Goal: Check status: Check status

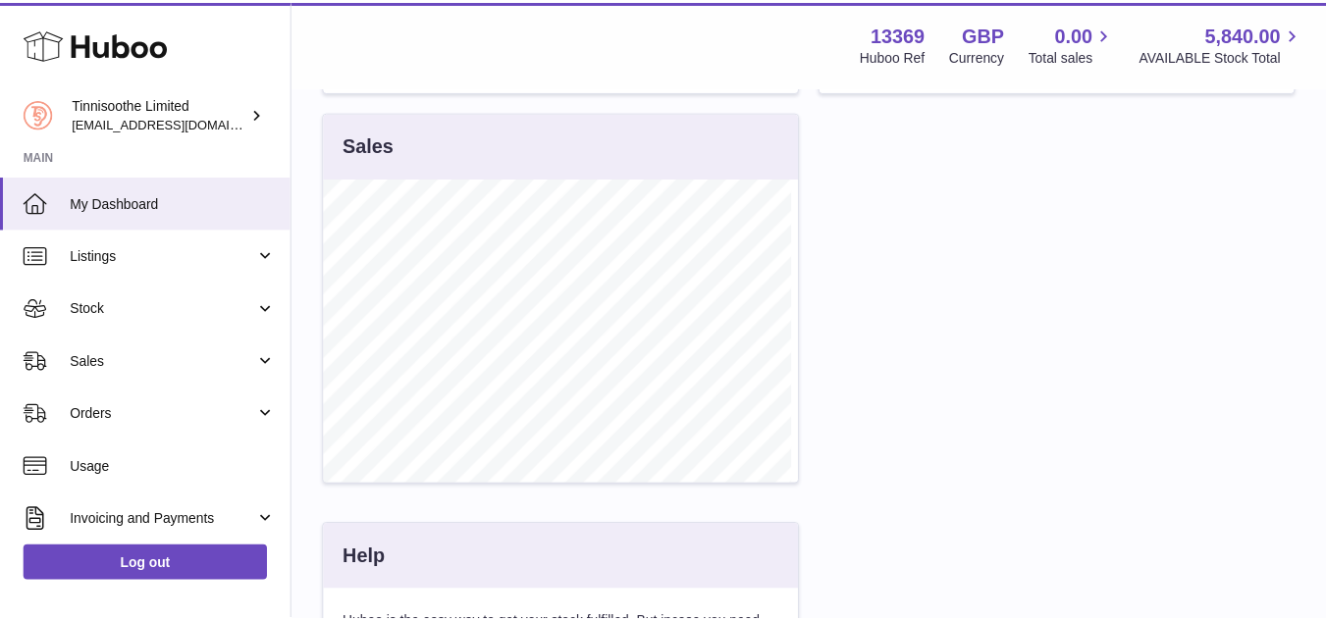
scroll to position [306, 480]
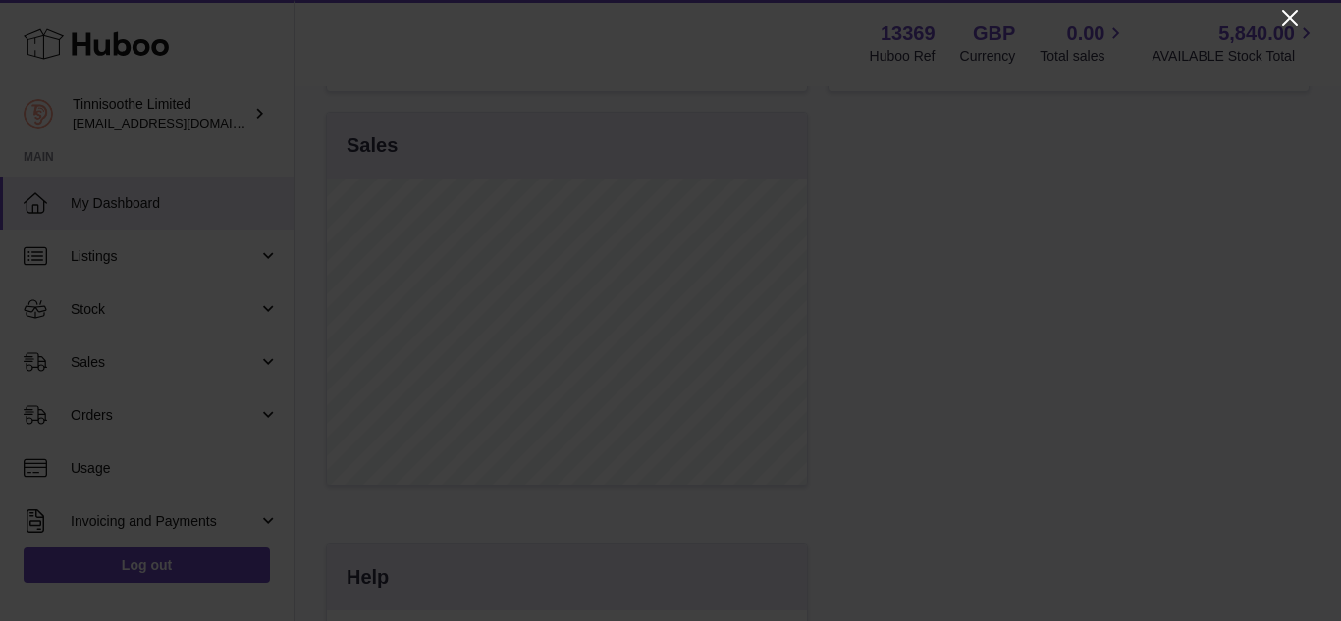
click at [1295, 12] on icon "Close" at bounding box center [1290, 18] width 16 height 16
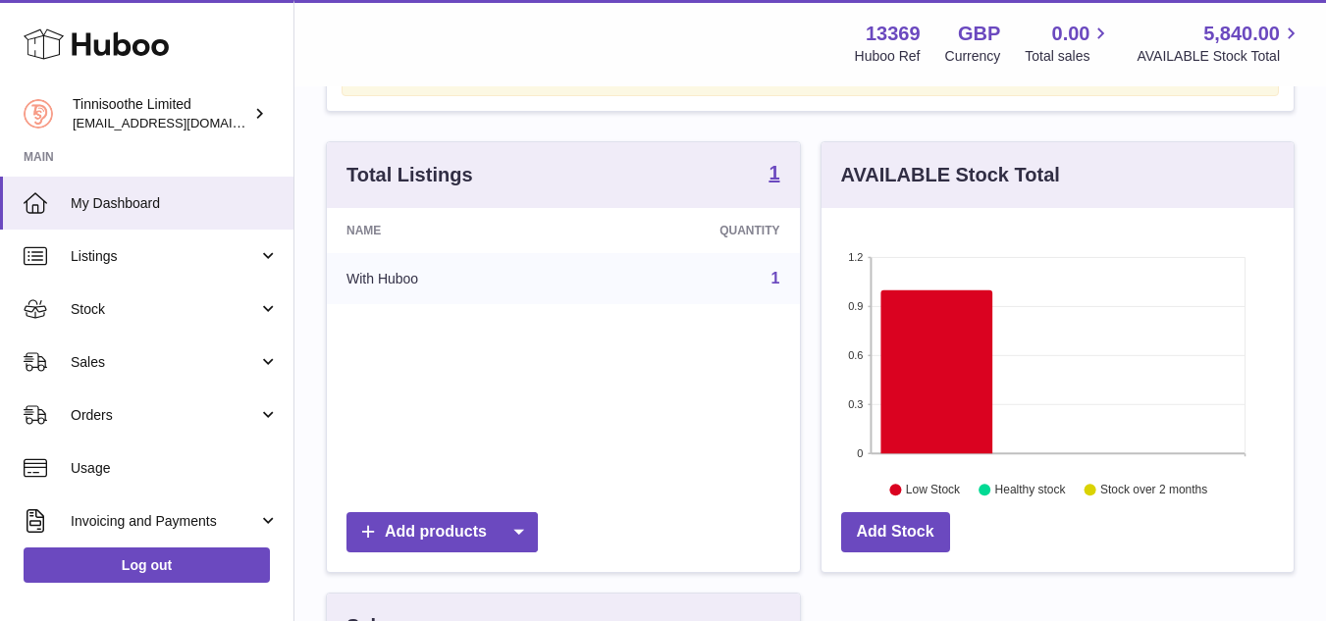
scroll to position [146, 0]
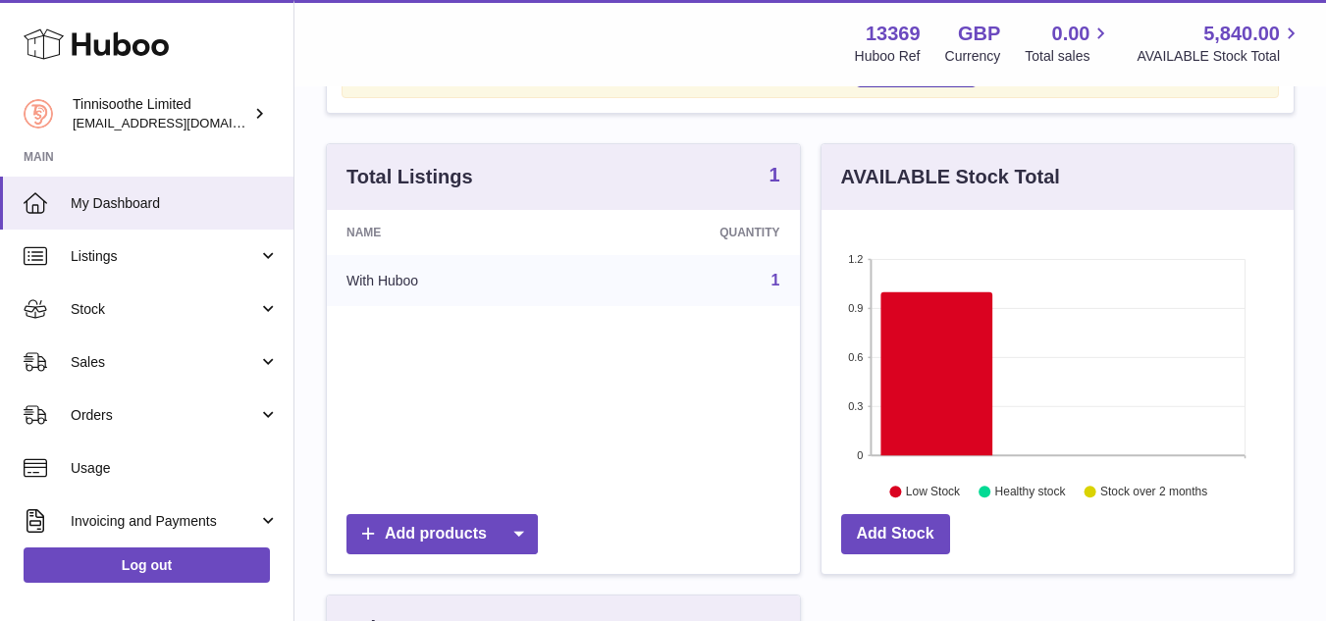
click at [773, 180] on strong "1" at bounding box center [774, 175] width 11 height 20
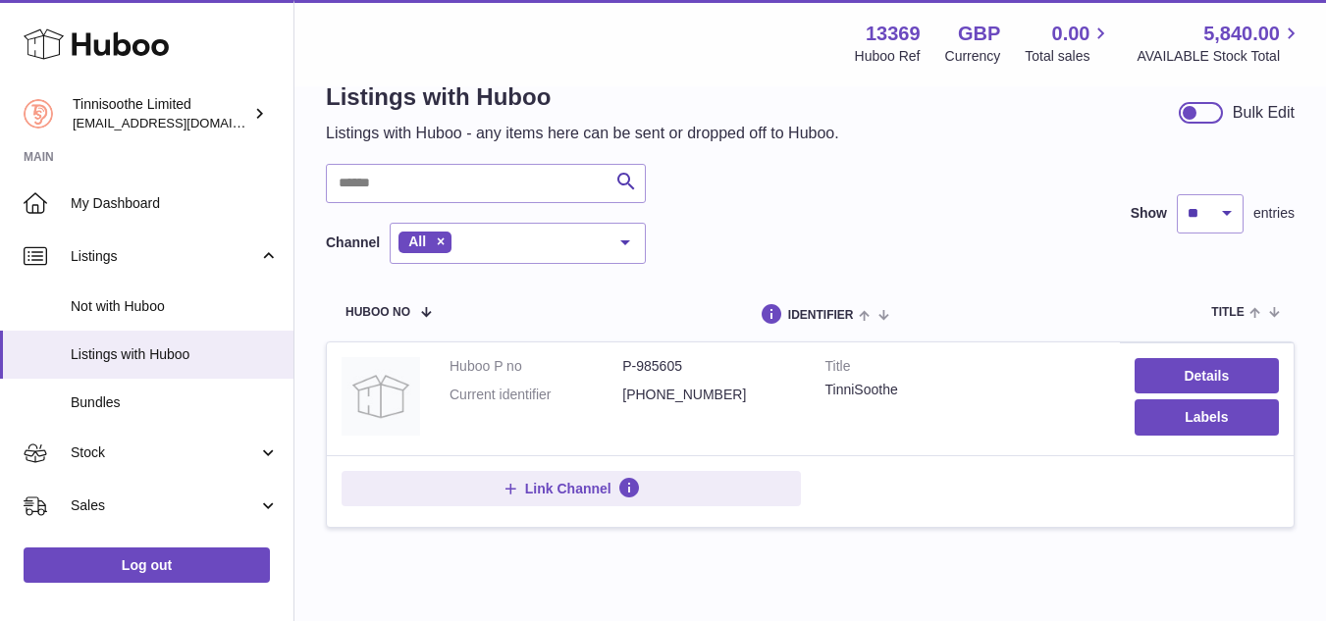
scroll to position [45, 0]
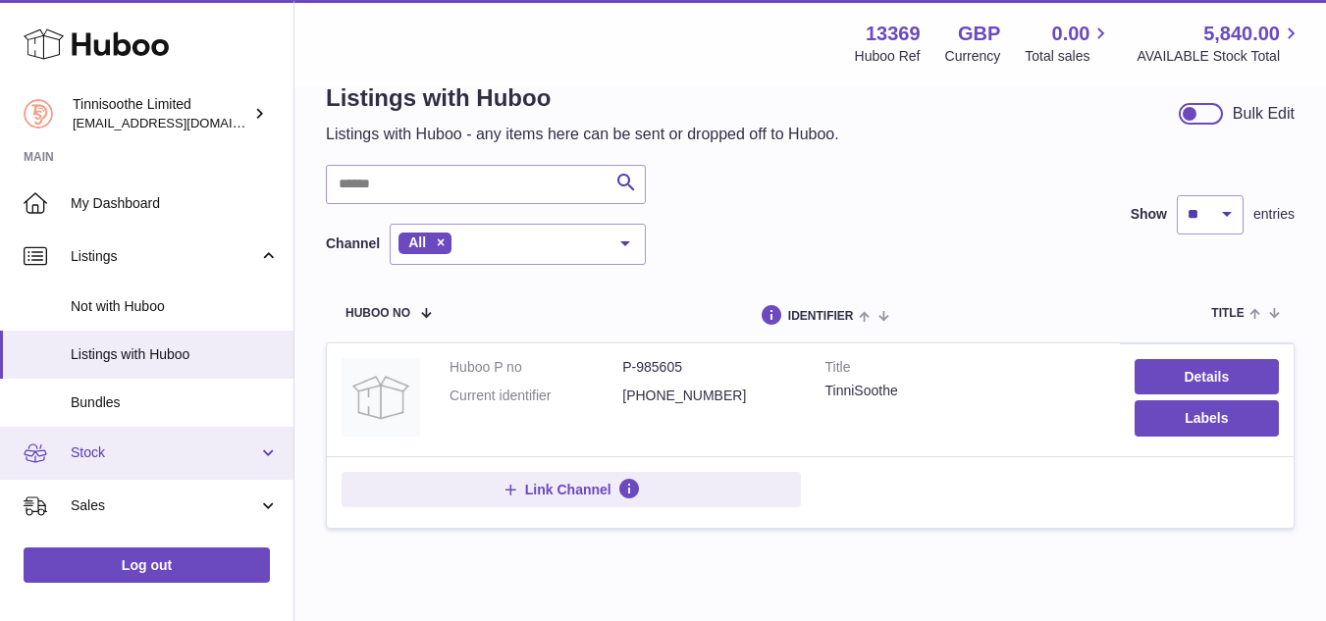
click at [176, 445] on span "Stock" at bounding box center [164, 453] width 187 height 19
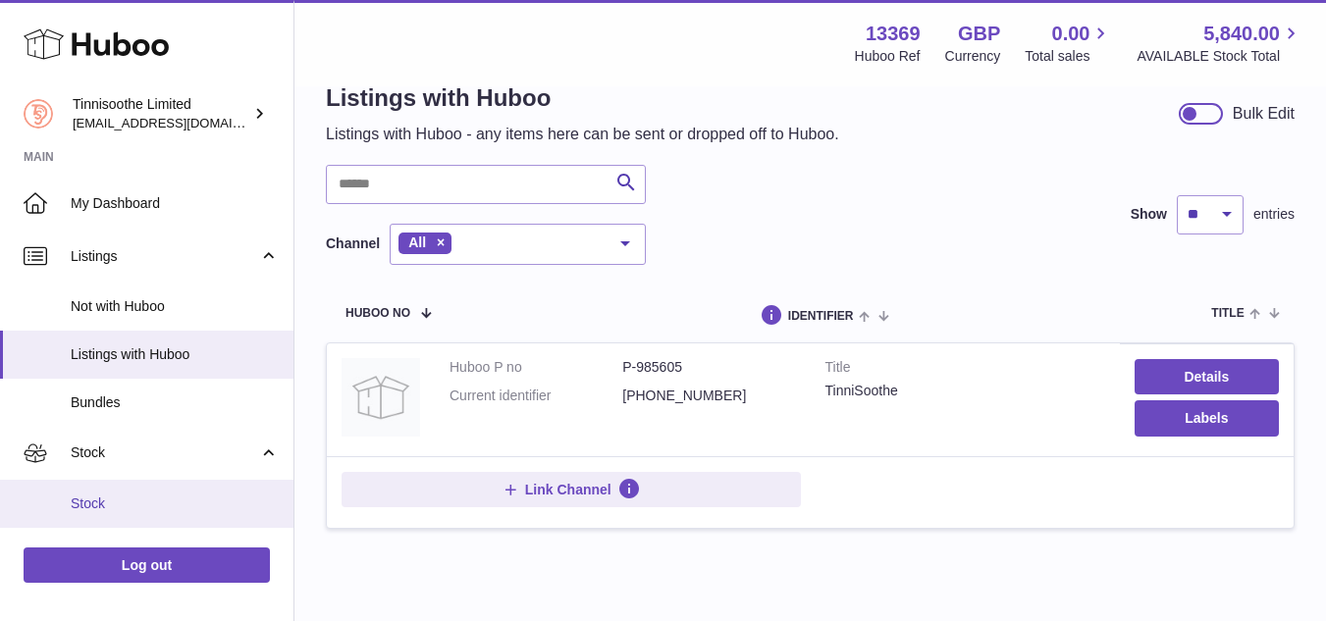
click at [147, 501] on span "Stock" at bounding box center [175, 504] width 208 height 19
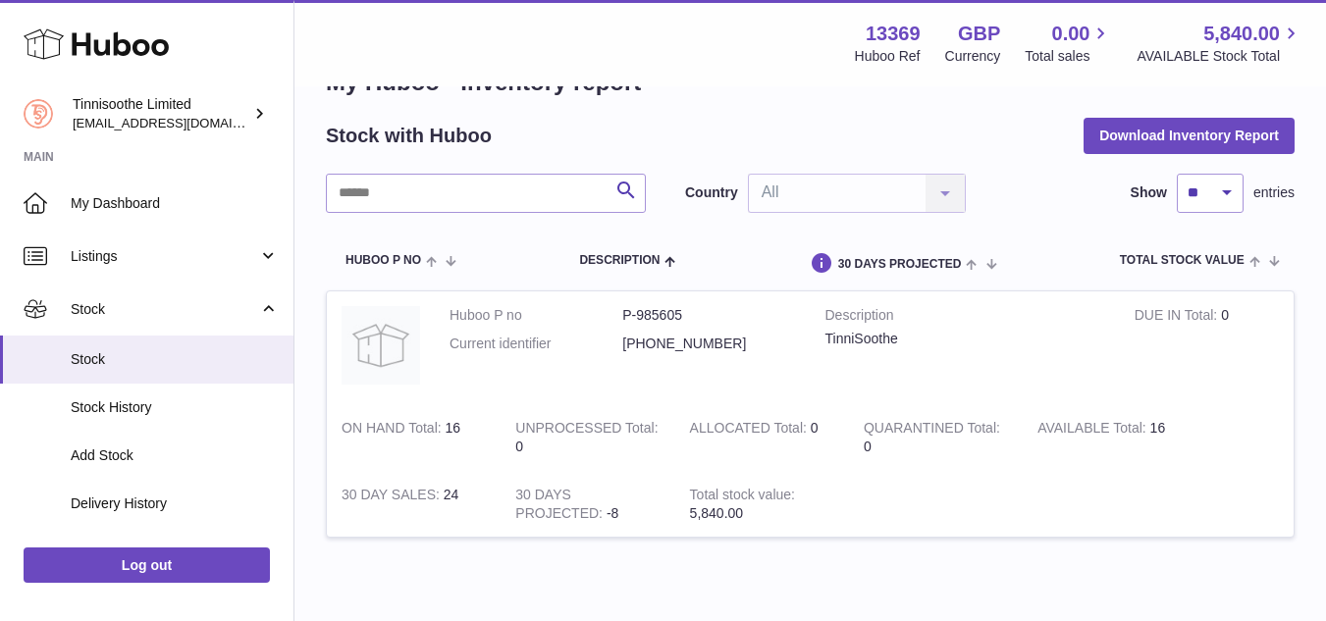
scroll to position [77, 0]
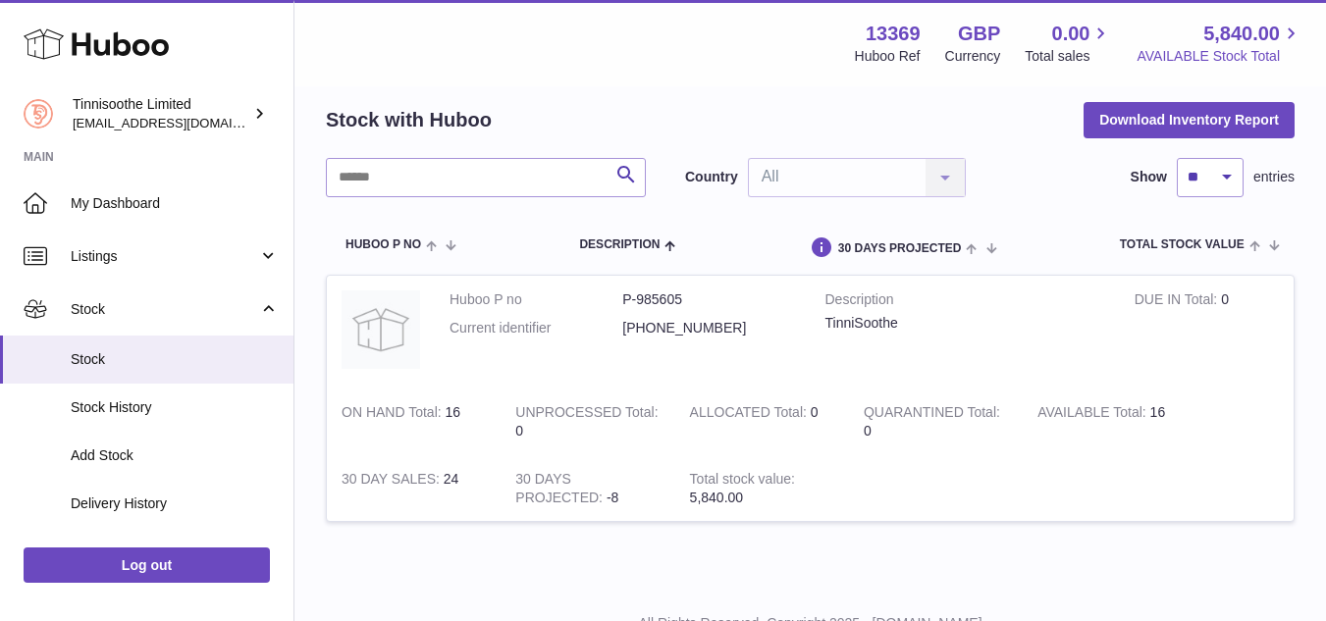
click at [1264, 27] on span "5,840.00" at bounding box center [1242, 34] width 77 height 27
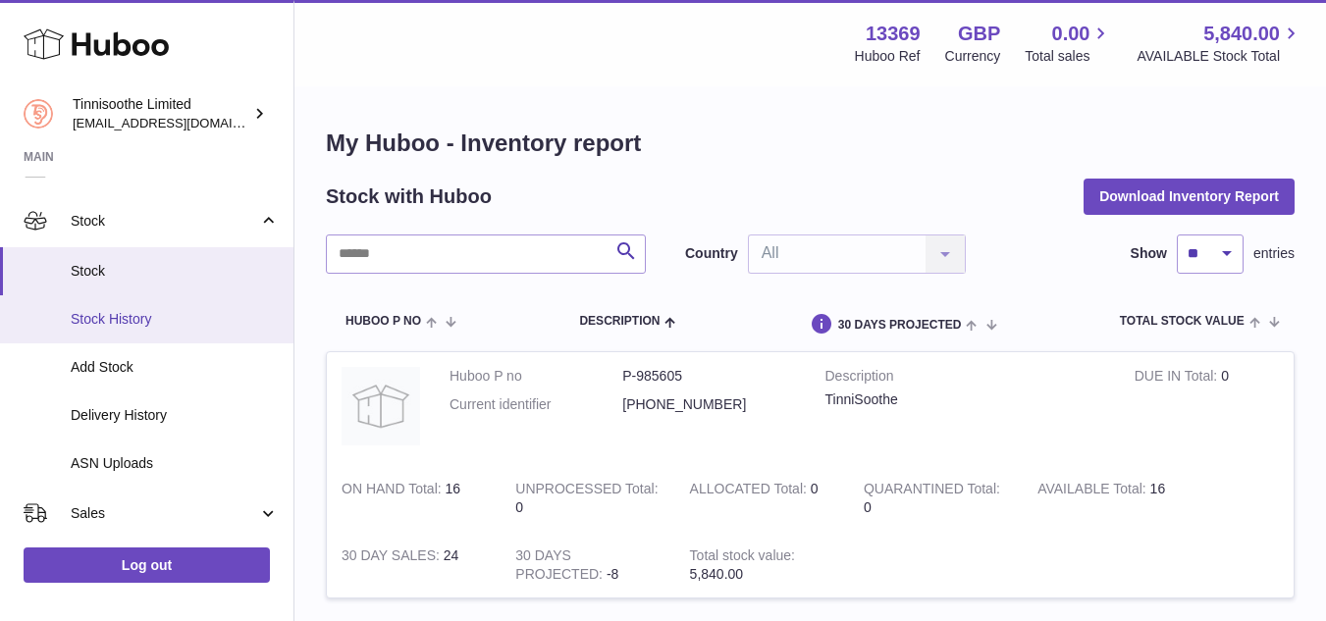
scroll to position [126, 0]
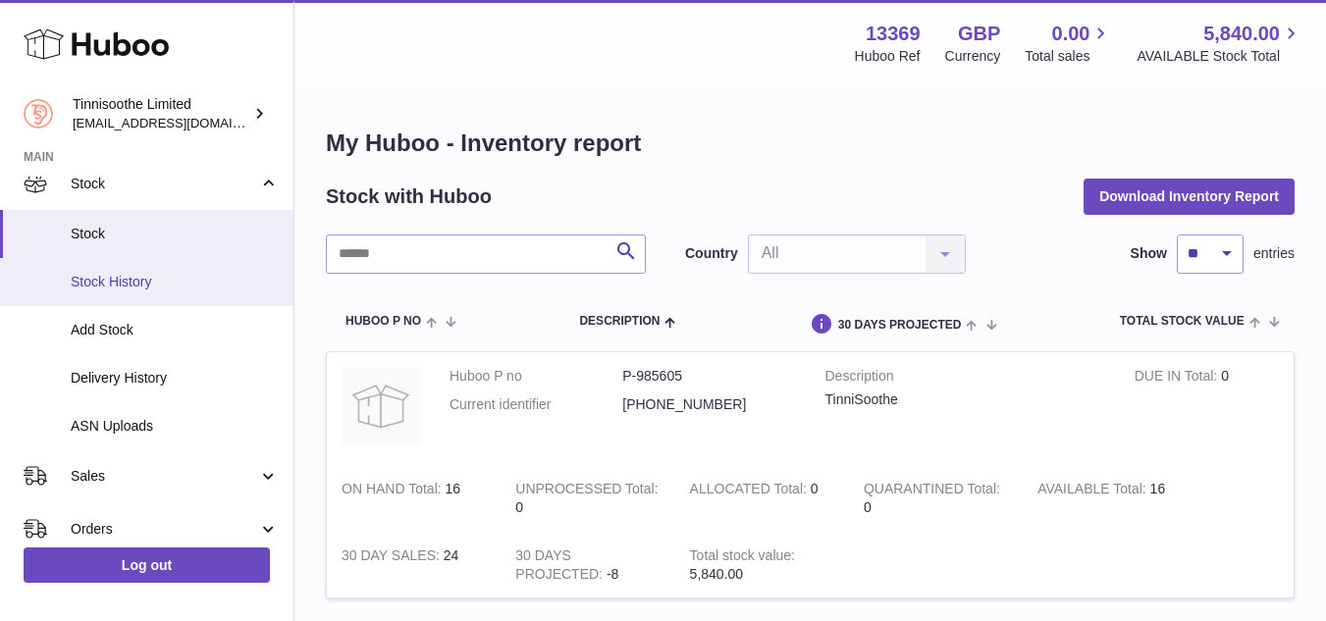
click at [150, 289] on span "Stock History" at bounding box center [175, 282] width 208 height 19
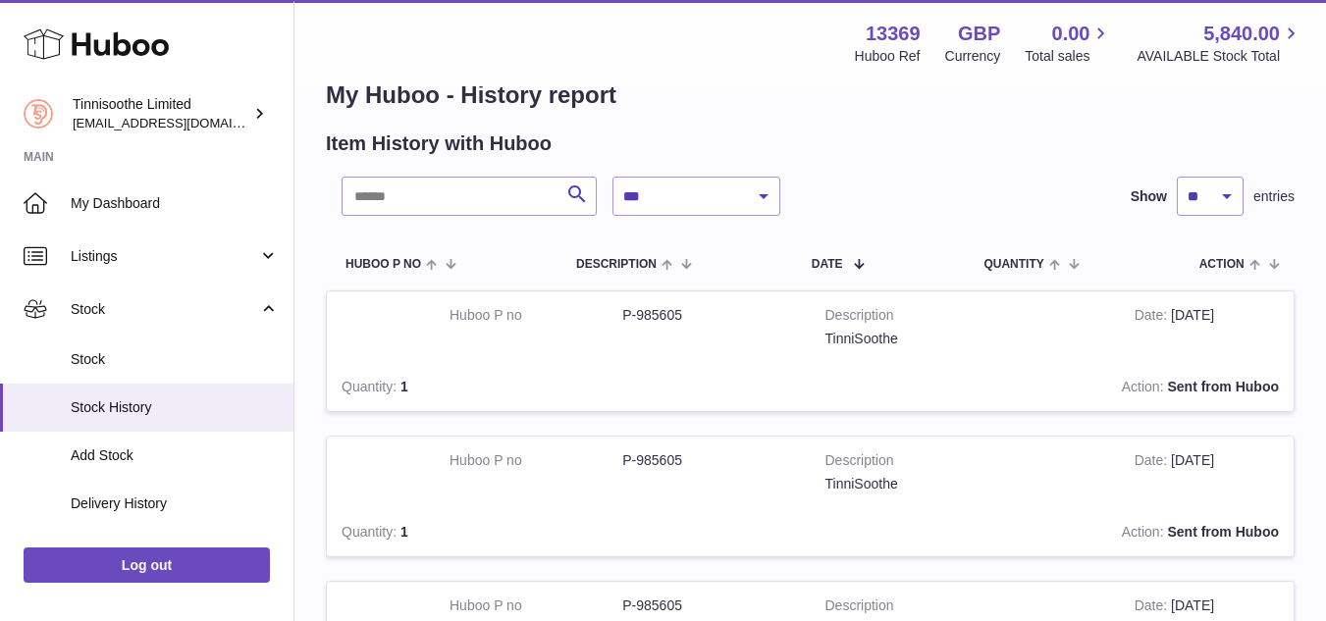
scroll to position [50, 0]
click at [766, 200] on select "**********" at bounding box center [697, 194] width 168 height 39
select select "*"
click at [613, 175] on select "**********" at bounding box center [697, 194] width 168 height 39
